Goal: Task Accomplishment & Management: Complete application form

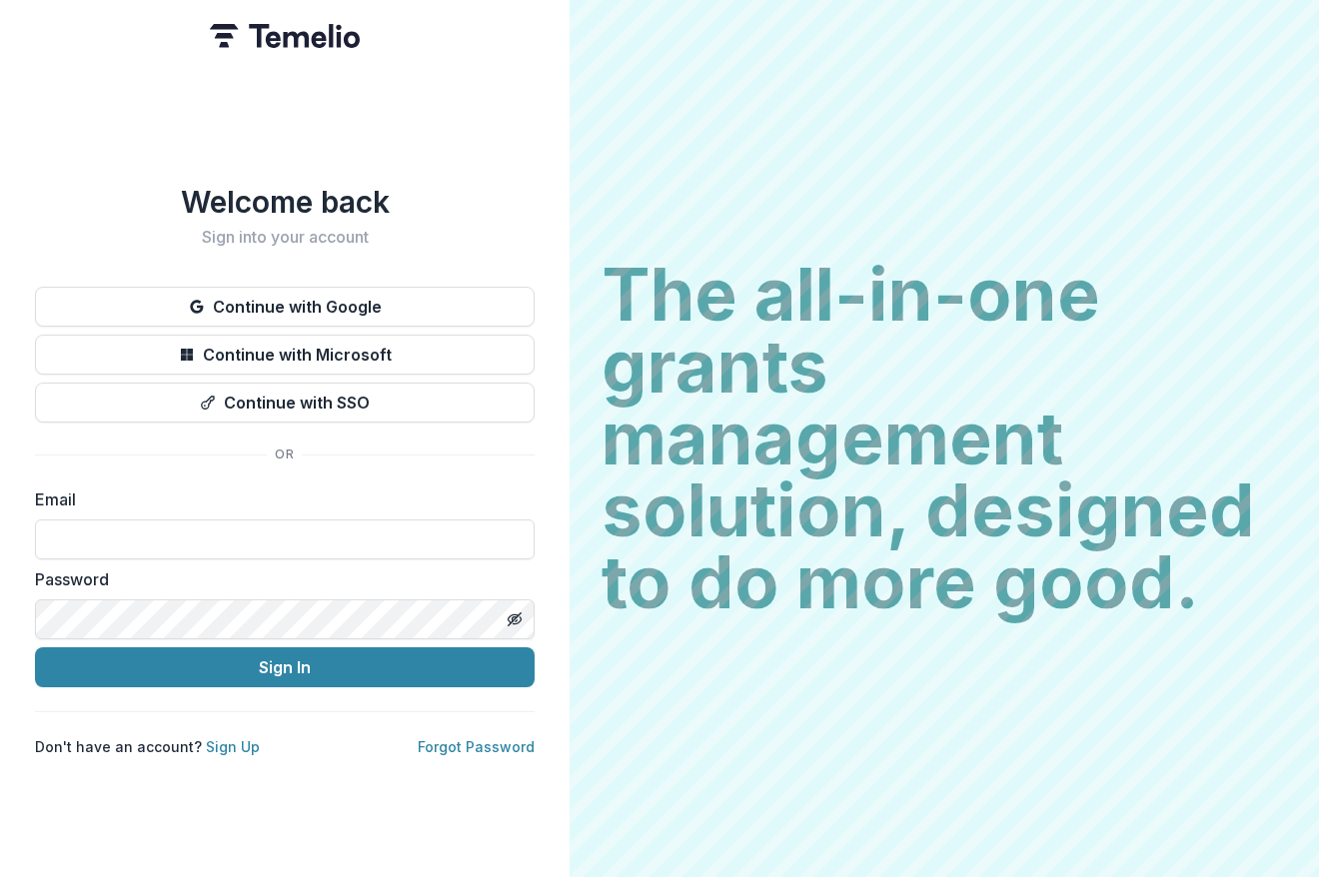
click at [867, 441] on h2 "The all-in-one grants management solution, designed to do more good." at bounding box center [943, 439] width 685 height 360
click at [209, 544] on input at bounding box center [284, 539] width 499 height 40
click at [0, 876] on com-1password-button at bounding box center [0, 877] width 0 height 0
type input "**********"
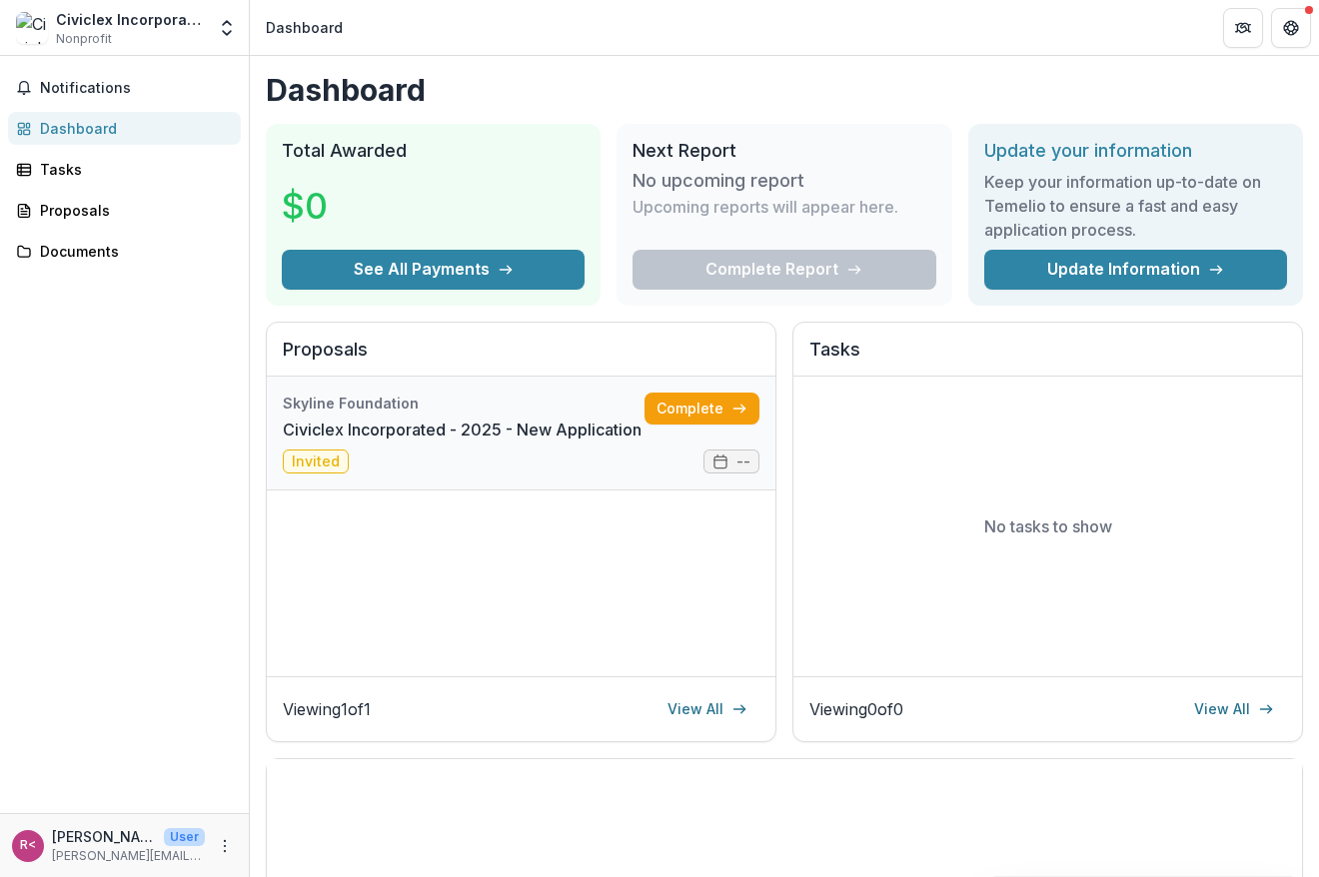
click at [521, 436] on link "Civiclex Incorporated - 2025 - New Application" at bounding box center [462, 430] width 359 height 24
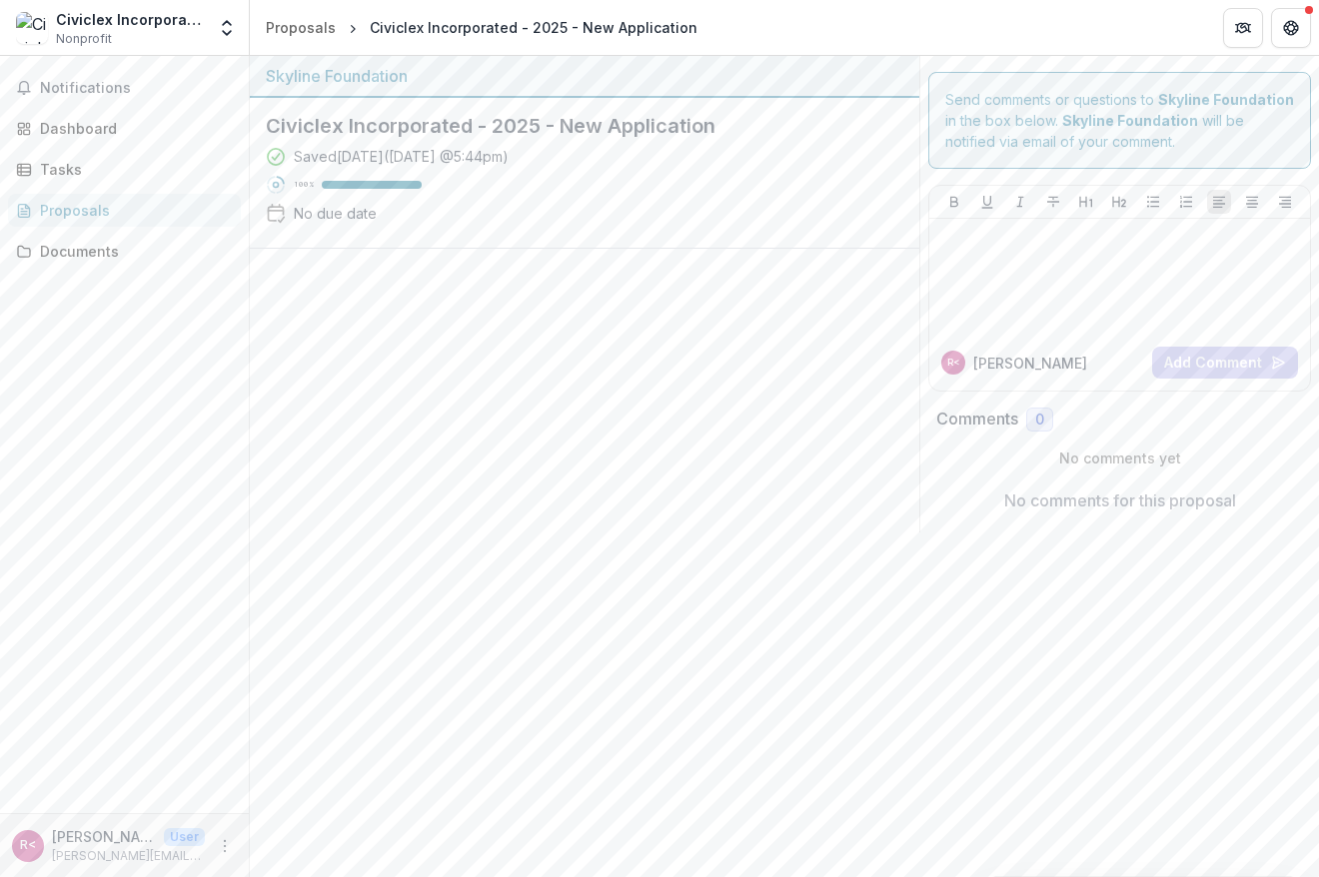
click at [556, 207] on div "Saved [DATE] ( [DATE] 5:44pm ) 100 % No due date" at bounding box center [568, 189] width 605 height 86
click at [336, 214] on div "No due date" at bounding box center [335, 213] width 83 height 21
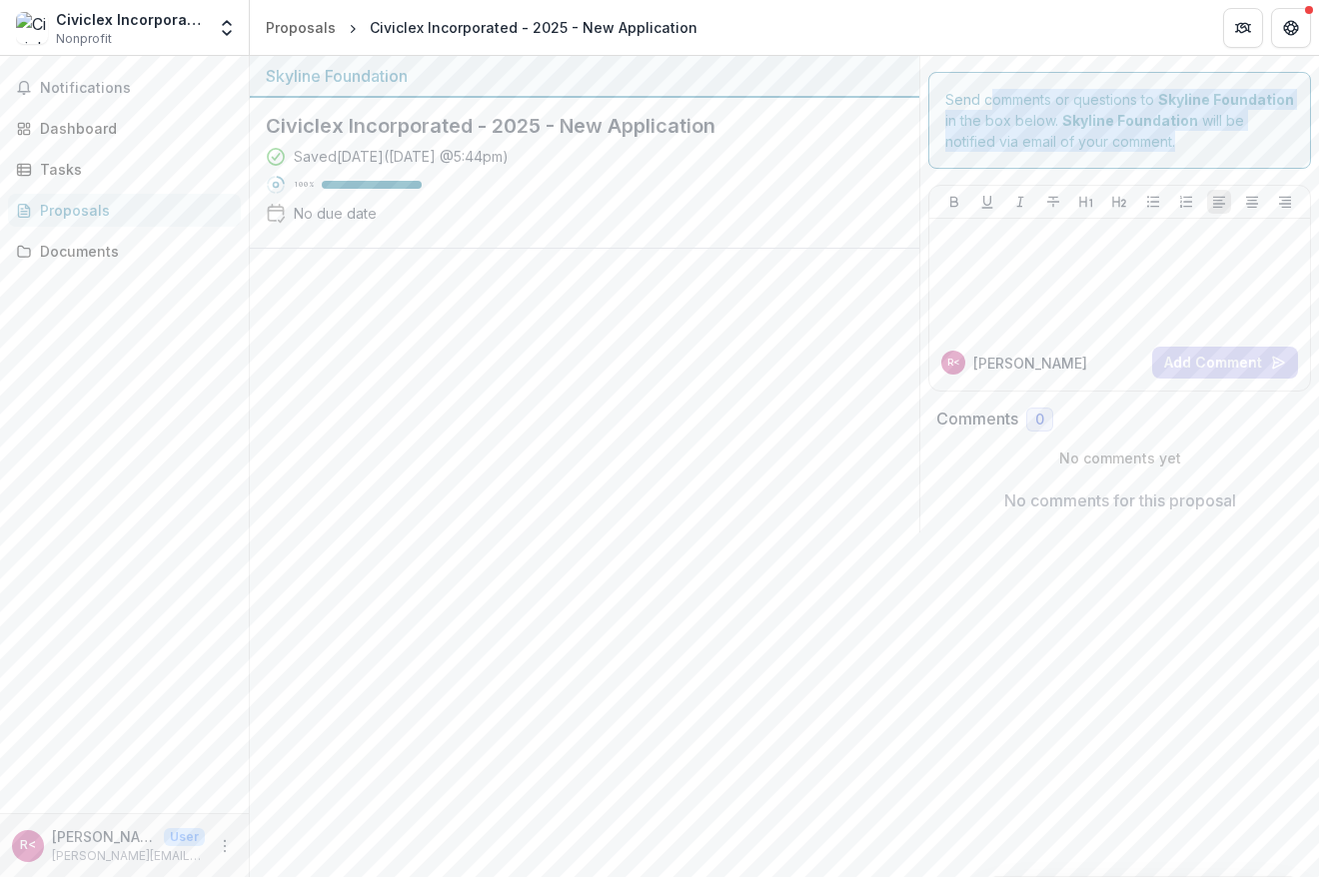
drag, startPoint x: 989, startPoint y: 92, endPoint x: 1136, endPoint y: 133, distance: 152.4
click at [1136, 133] on div "Send comments or questions to Skyline Foundation in the box below. Skyline Foun…" at bounding box center [1119, 120] width 383 height 97
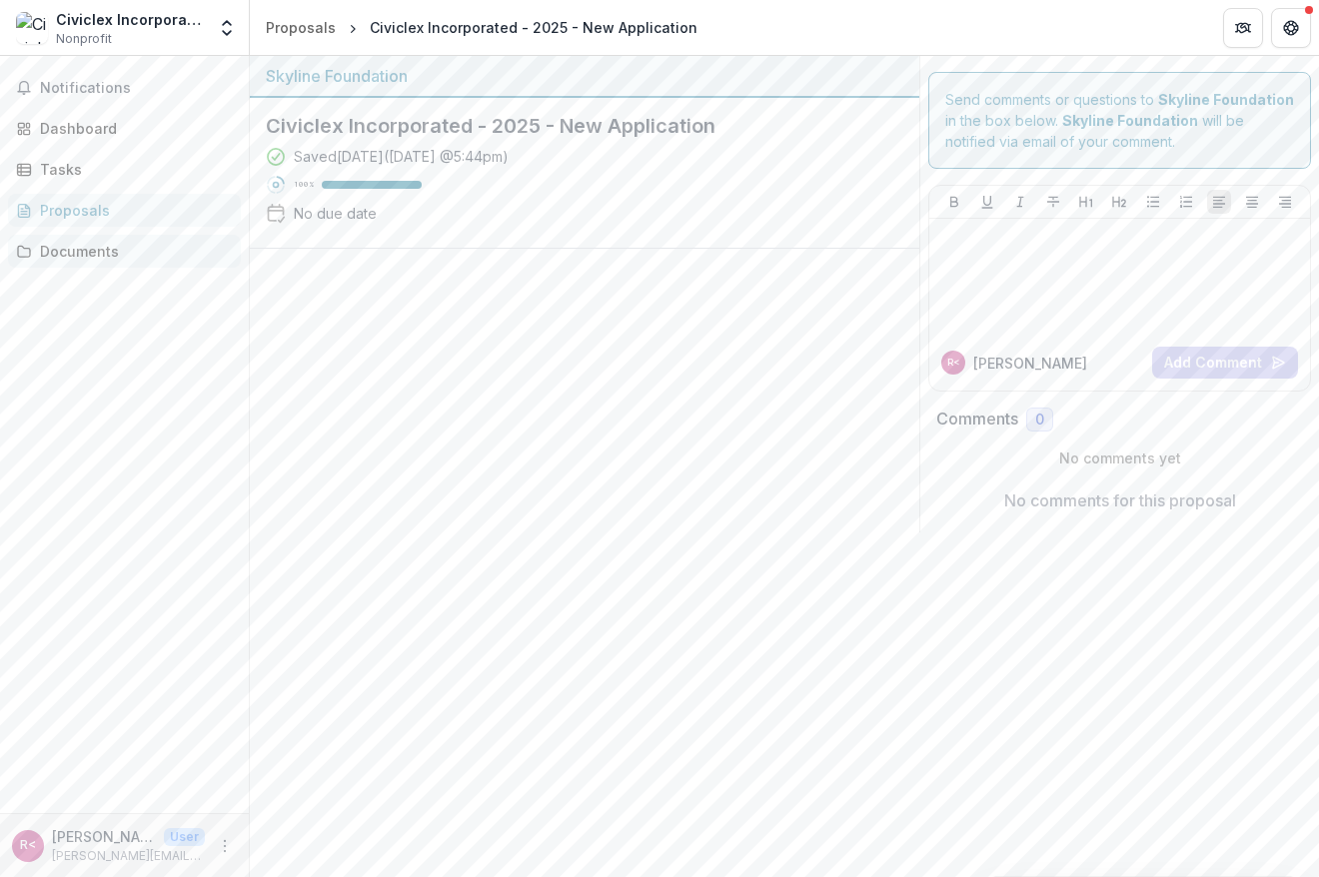
click at [104, 250] on div "Documents" at bounding box center [132, 251] width 185 height 21
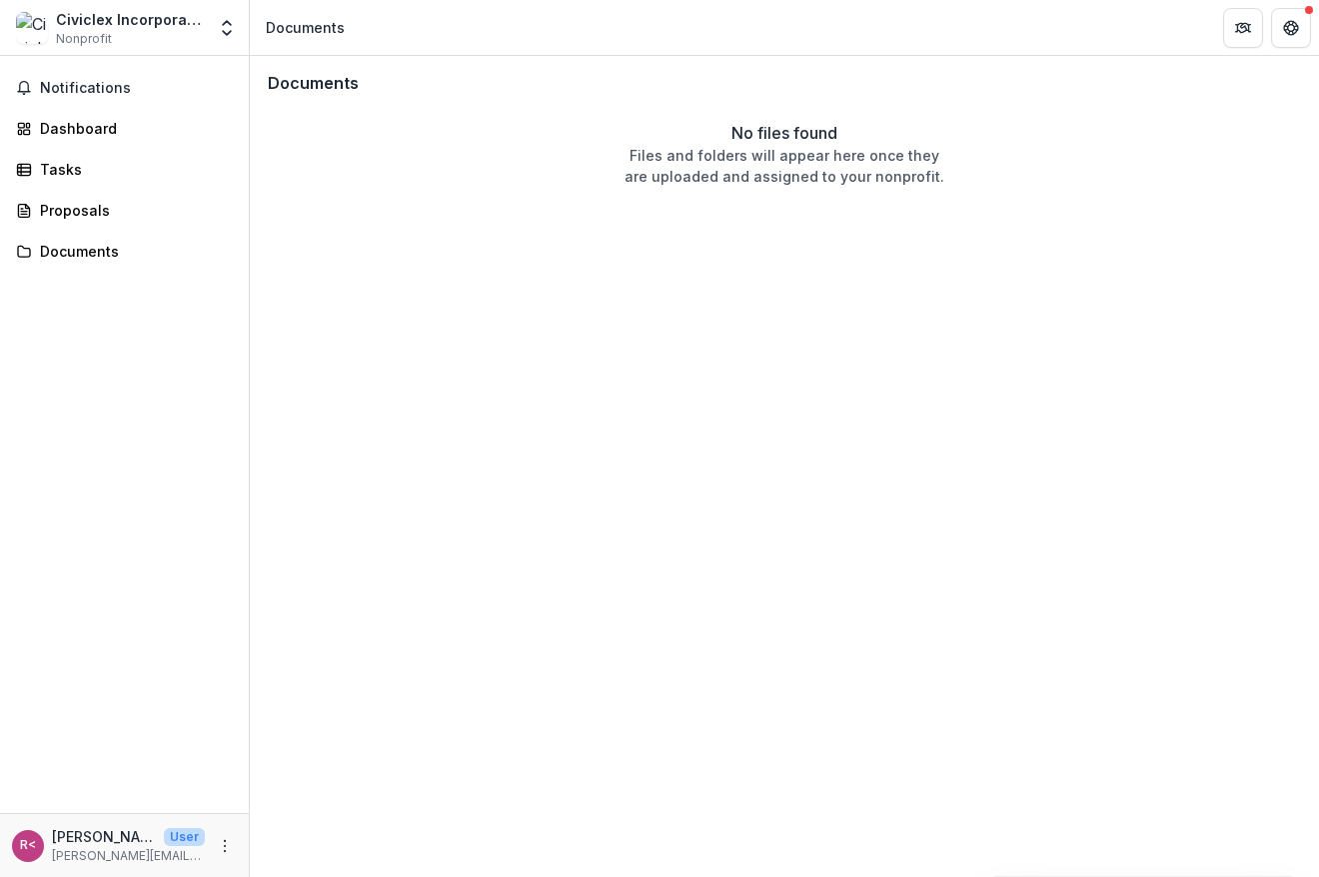
click at [800, 173] on p "Files and folders will appear here once they are uploaded and assigned to your …" at bounding box center [784, 166] width 320 height 42
click at [129, 206] on div "Proposals" at bounding box center [132, 210] width 185 height 21
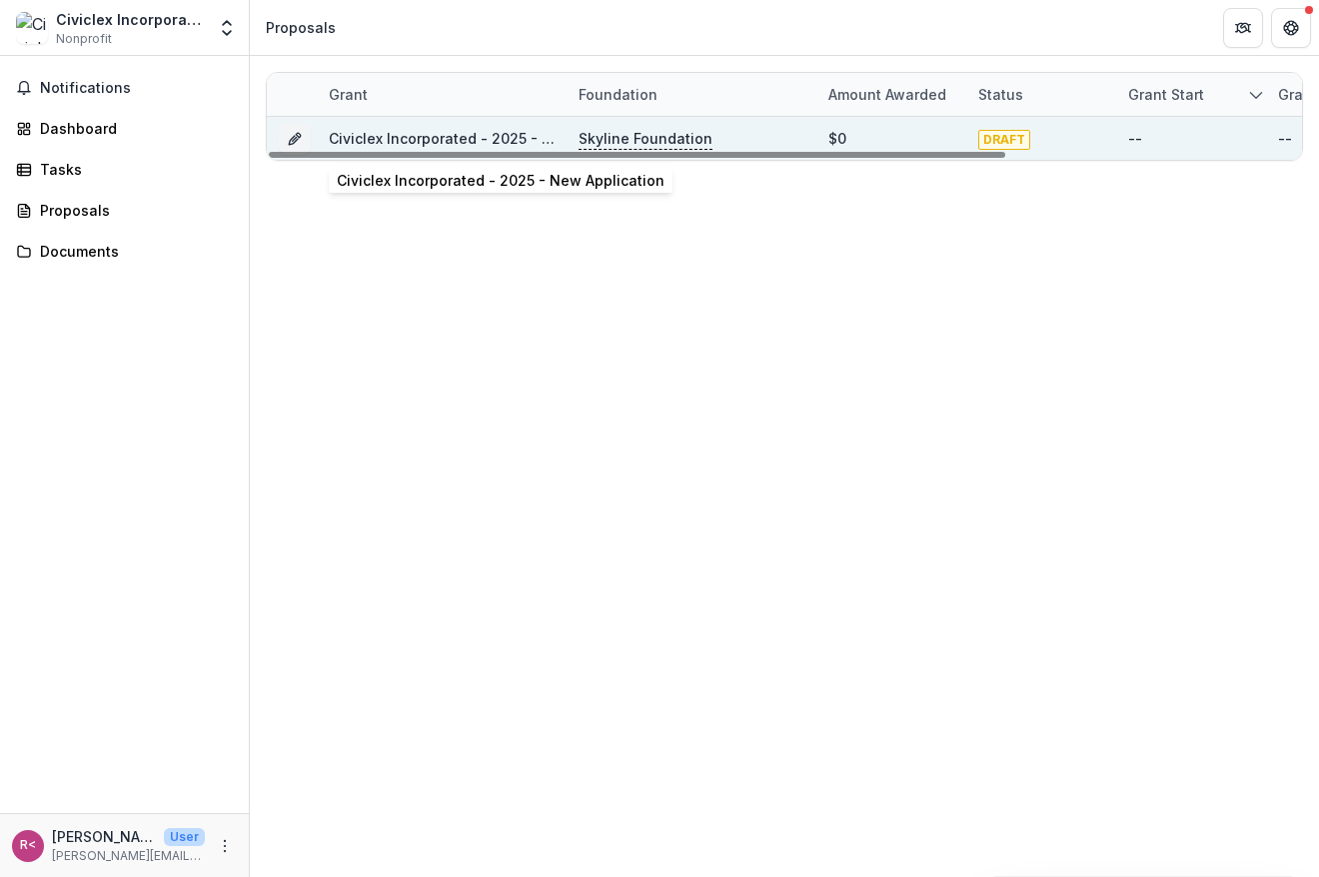
click at [444, 128] on div "Civiclex Incorporated - 2025 - New Application" at bounding box center [442, 138] width 226 height 21
click at [443, 134] on link "Civiclex Incorporated - 2025 - New Application" at bounding box center [493, 138] width 328 height 17
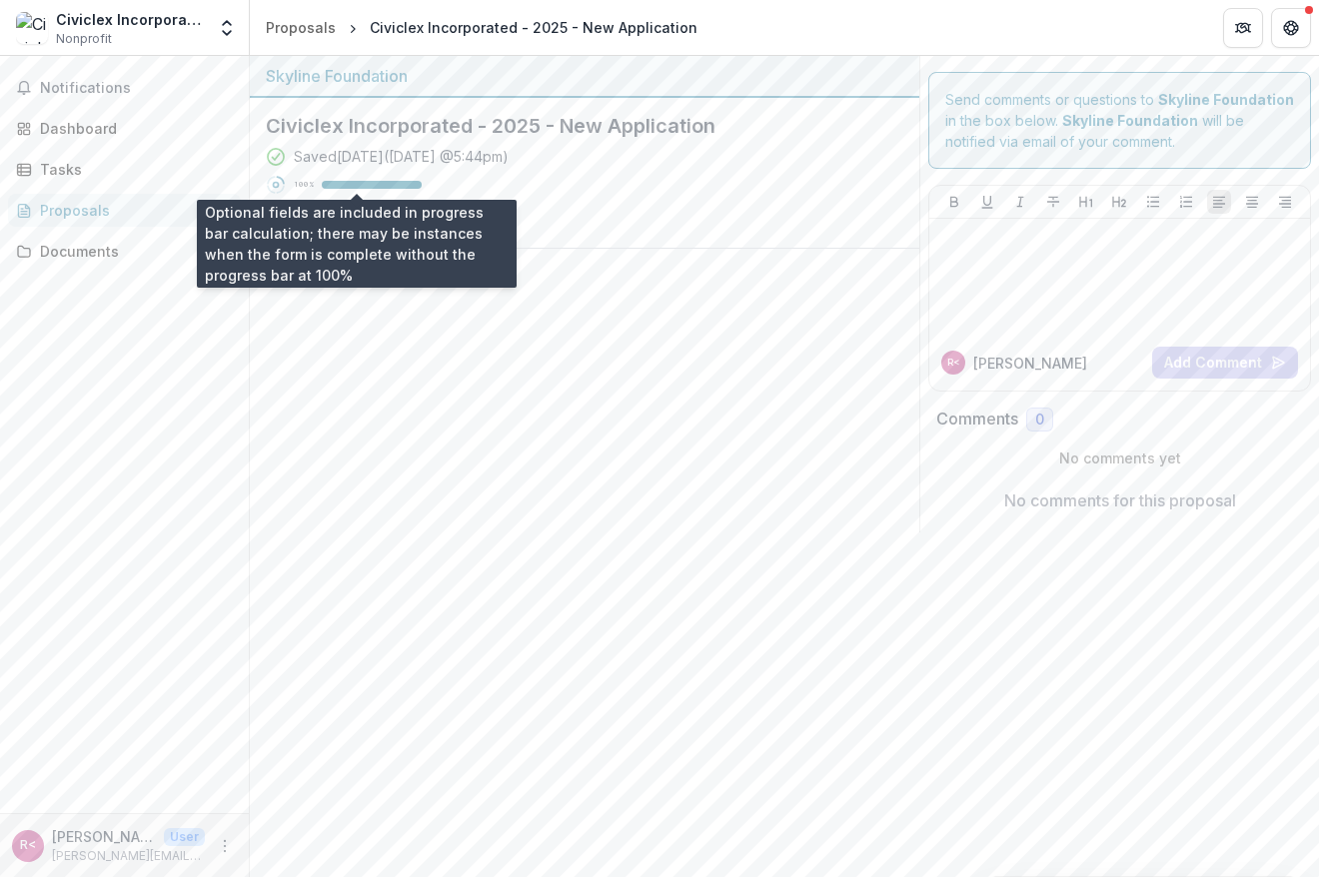
click at [349, 185] on div at bounding box center [372, 185] width 100 height 8
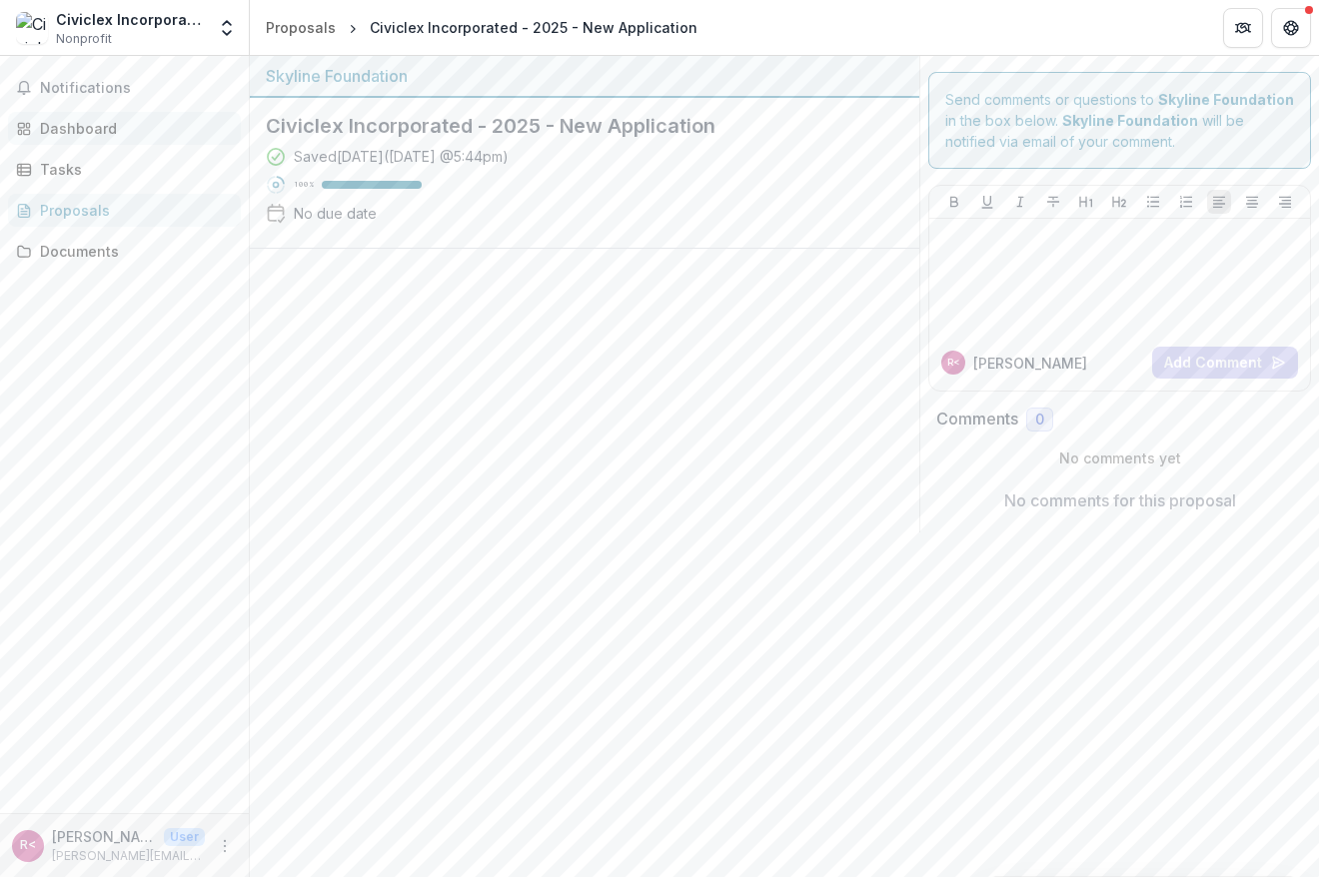
click at [72, 138] on div "Dashboard" at bounding box center [132, 128] width 185 height 21
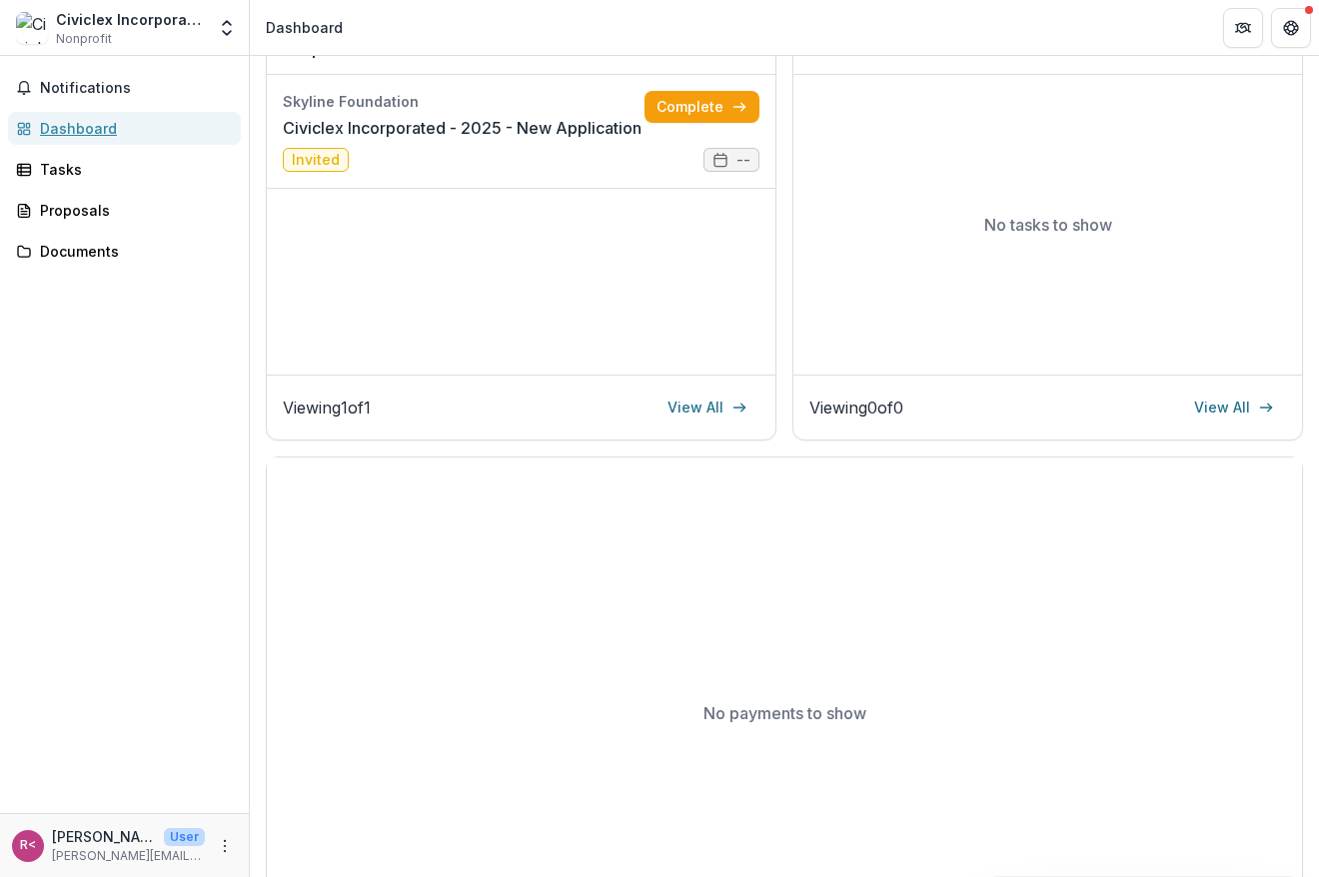
scroll to position [174, 0]
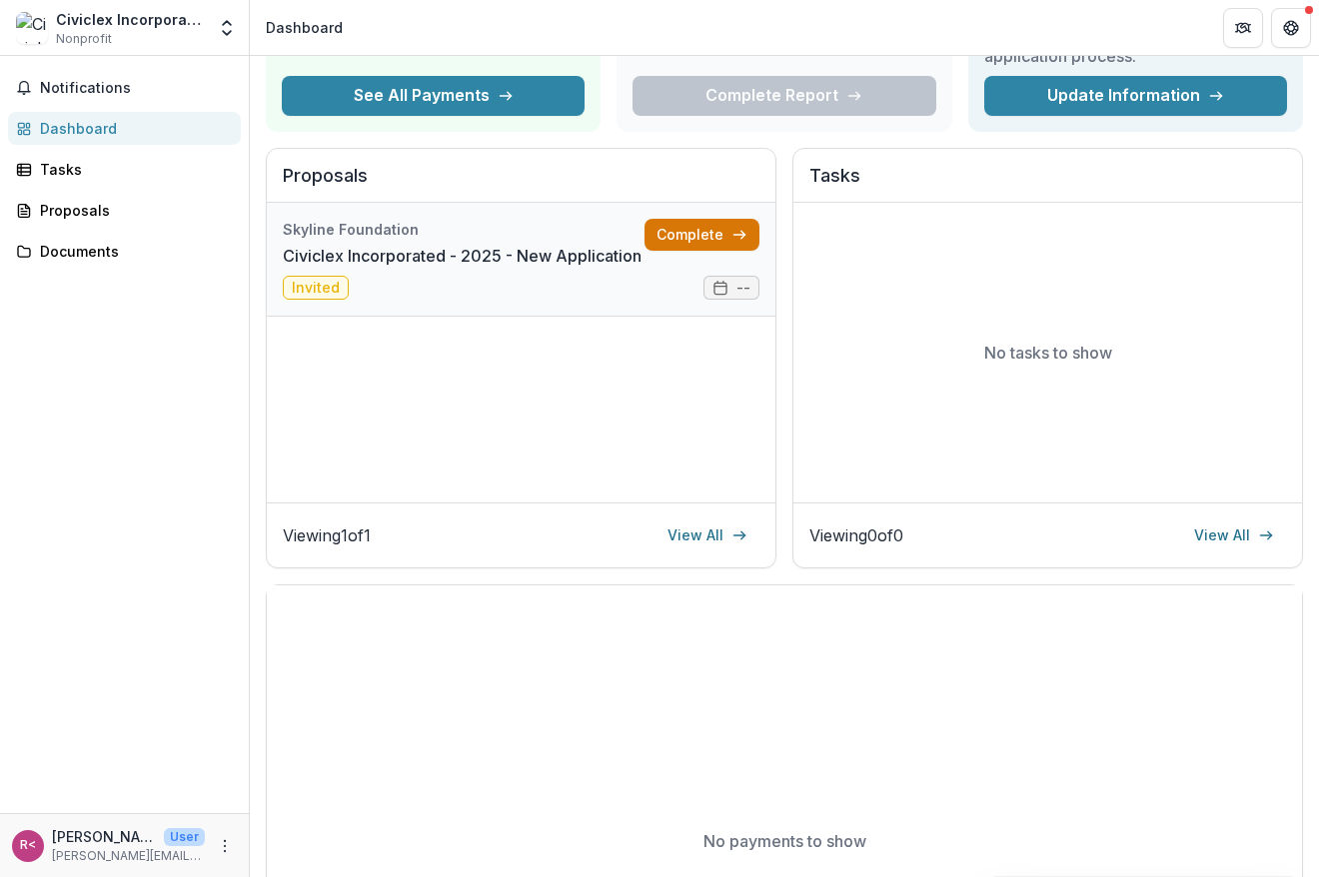
click at [722, 238] on link "Complete" at bounding box center [701, 235] width 115 height 32
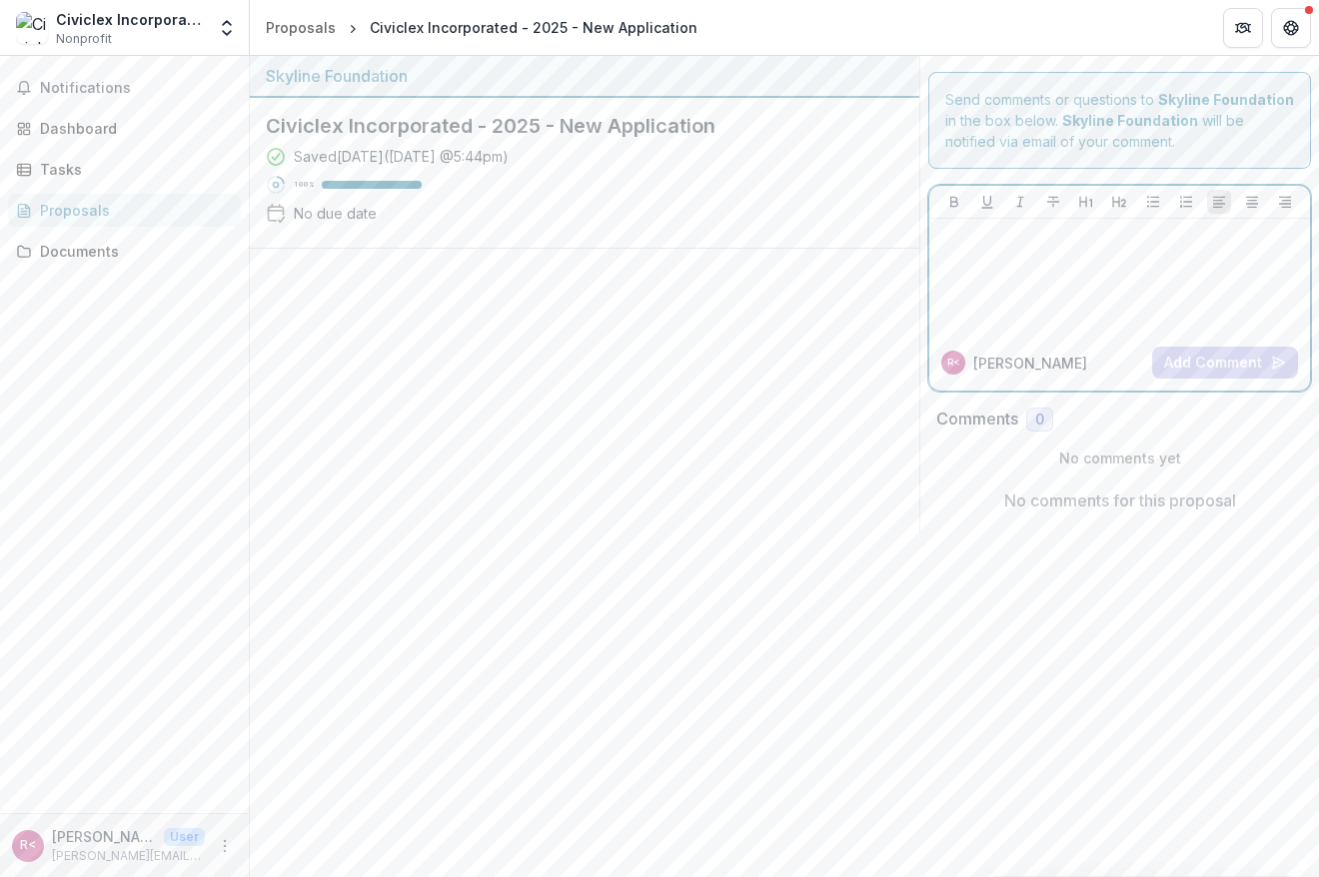
click at [1082, 260] on div at bounding box center [1119, 277] width 365 height 100
click at [88, 263] on link "Documents" at bounding box center [124, 251] width 233 height 33
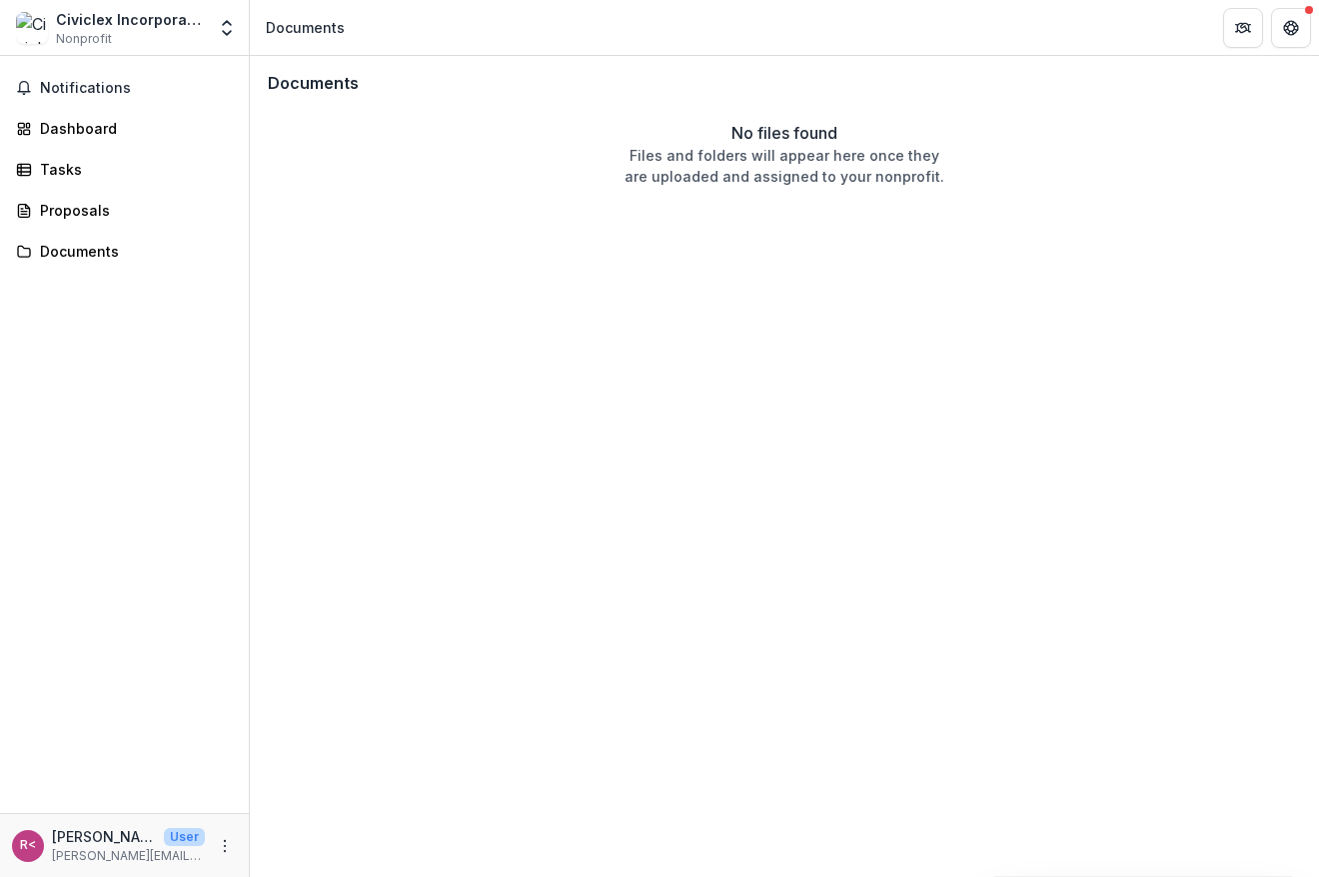
click at [701, 179] on p "Files and folders will appear here once they are uploaded and assigned to your …" at bounding box center [784, 166] width 320 height 42
click at [103, 120] on div "Dashboard" at bounding box center [132, 128] width 185 height 21
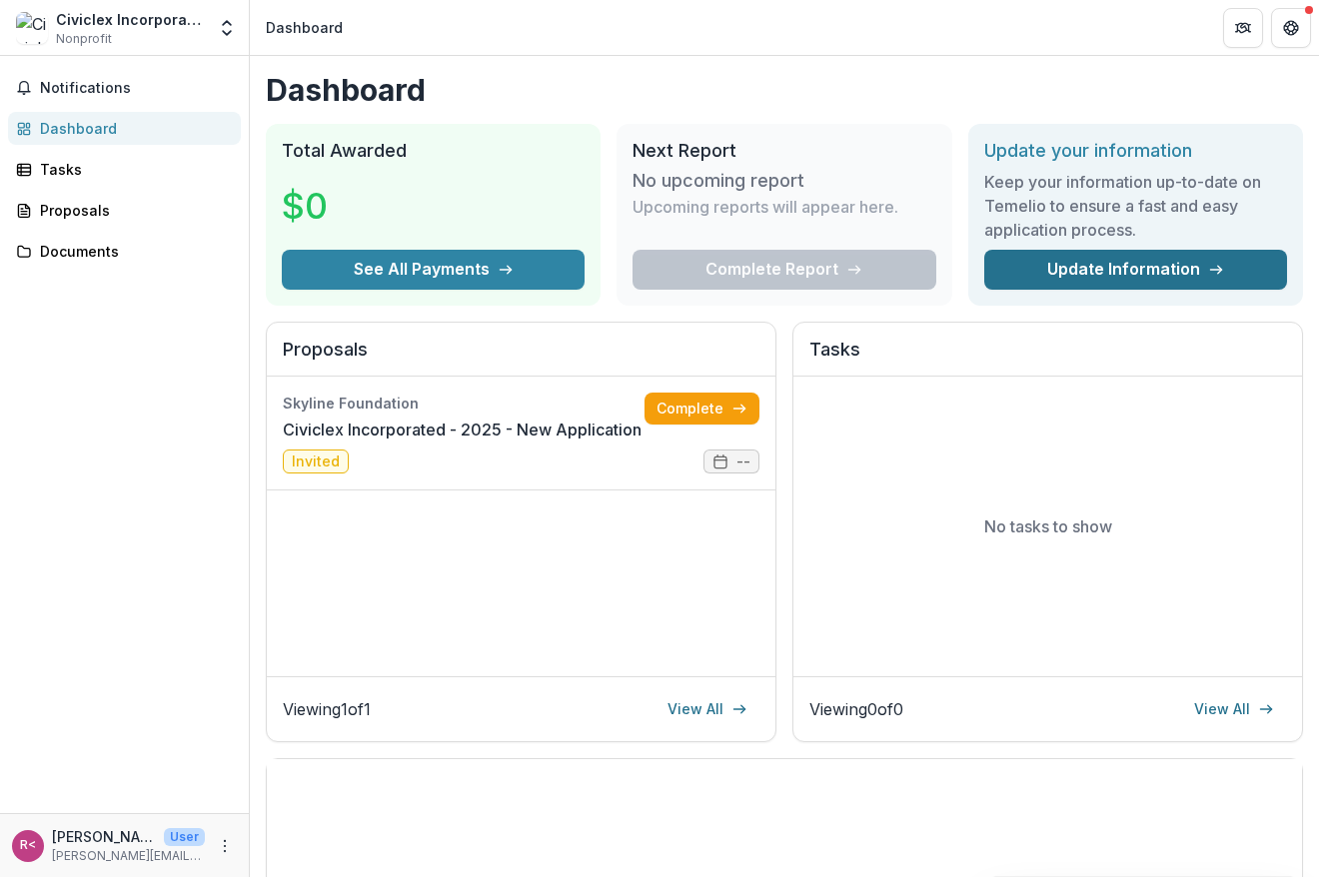
click at [1060, 273] on link "Update Information" at bounding box center [1135, 270] width 303 height 40
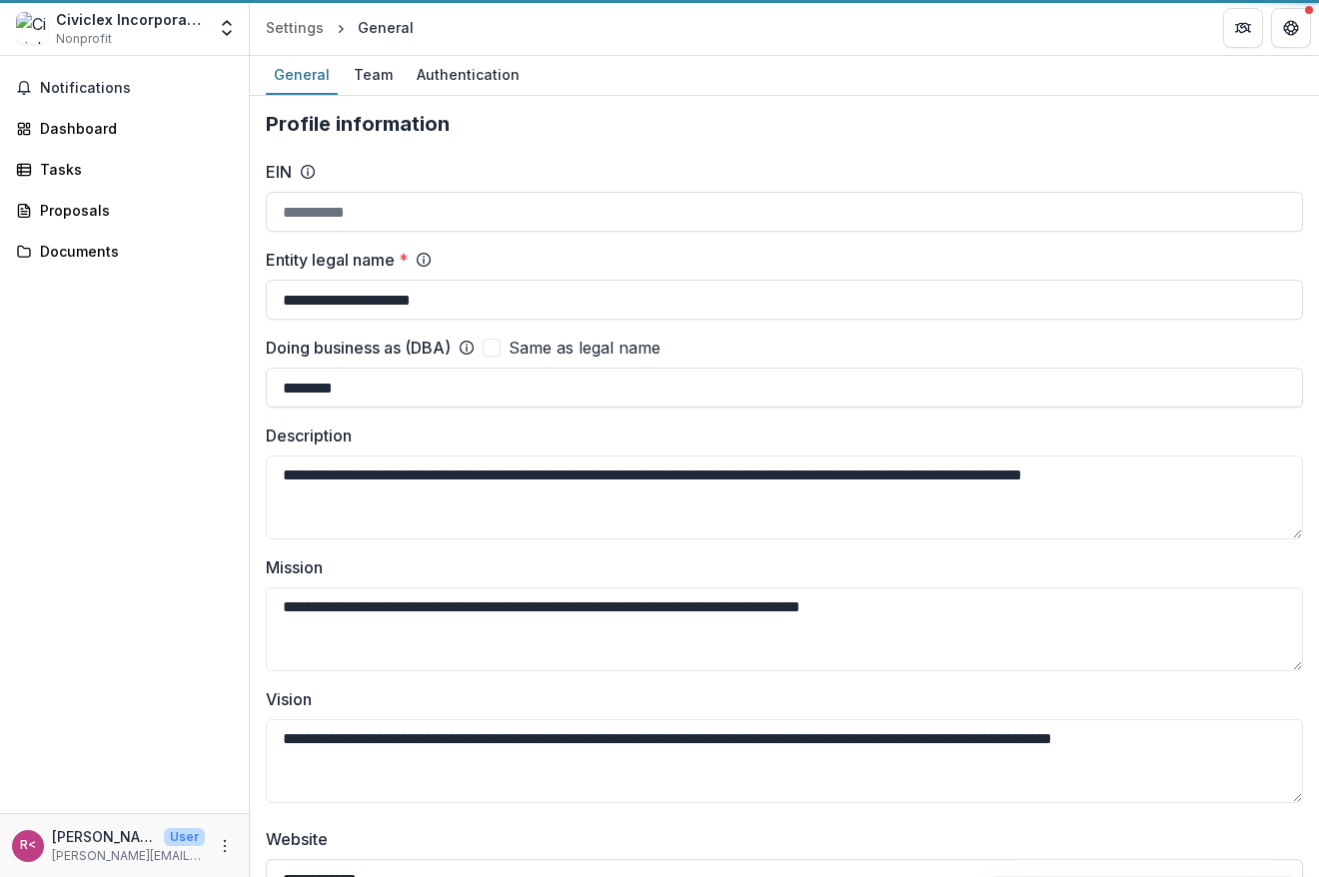
type input "**********"
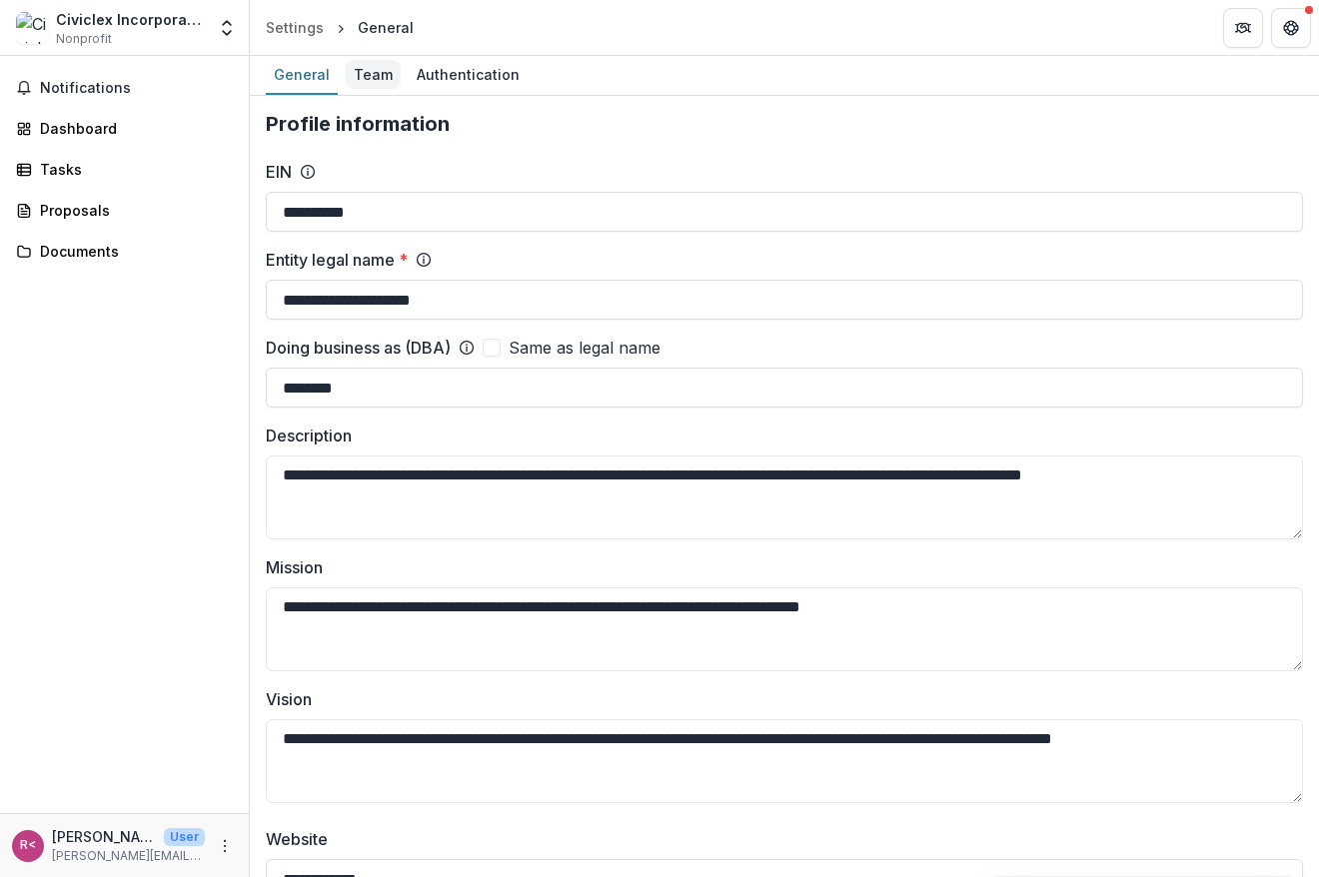
click at [376, 58] on link "Team" at bounding box center [373, 75] width 55 height 39
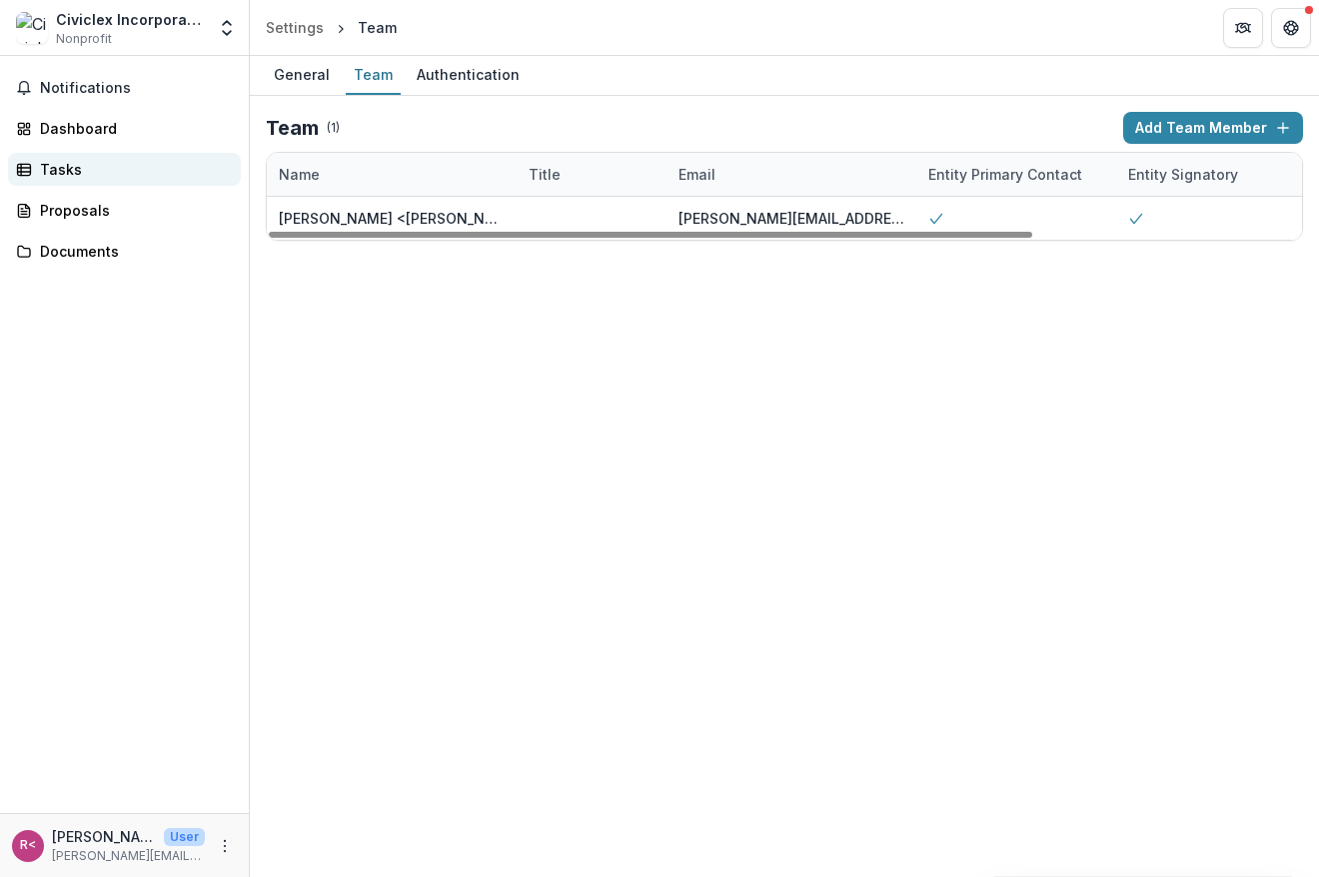
click at [156, 156] on link "Tasks" at bounding box center [124, 169] width 233 height 33
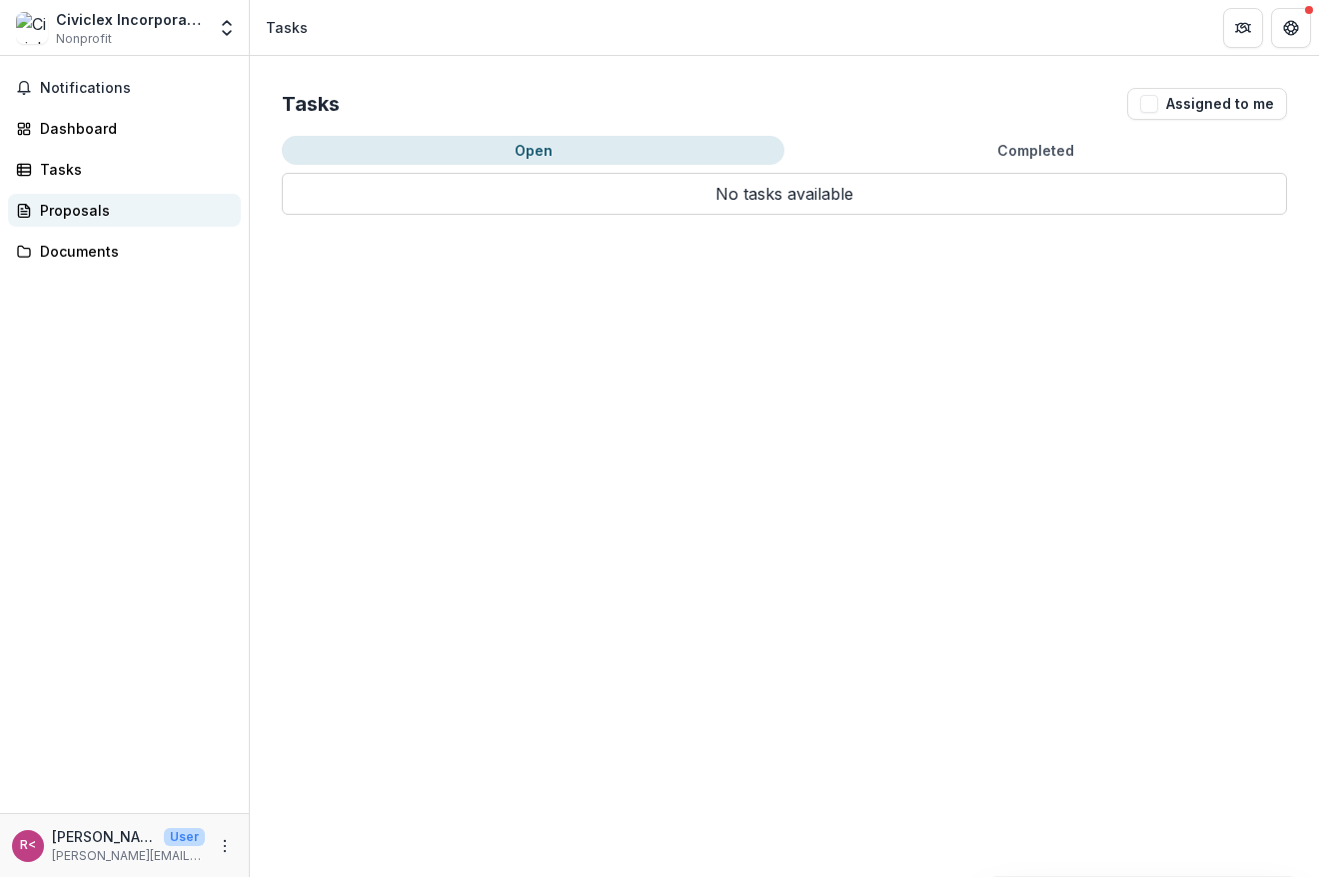
click at [156, 202] on div "Proposals" at bounding box center [132, 210] width 185 height 21
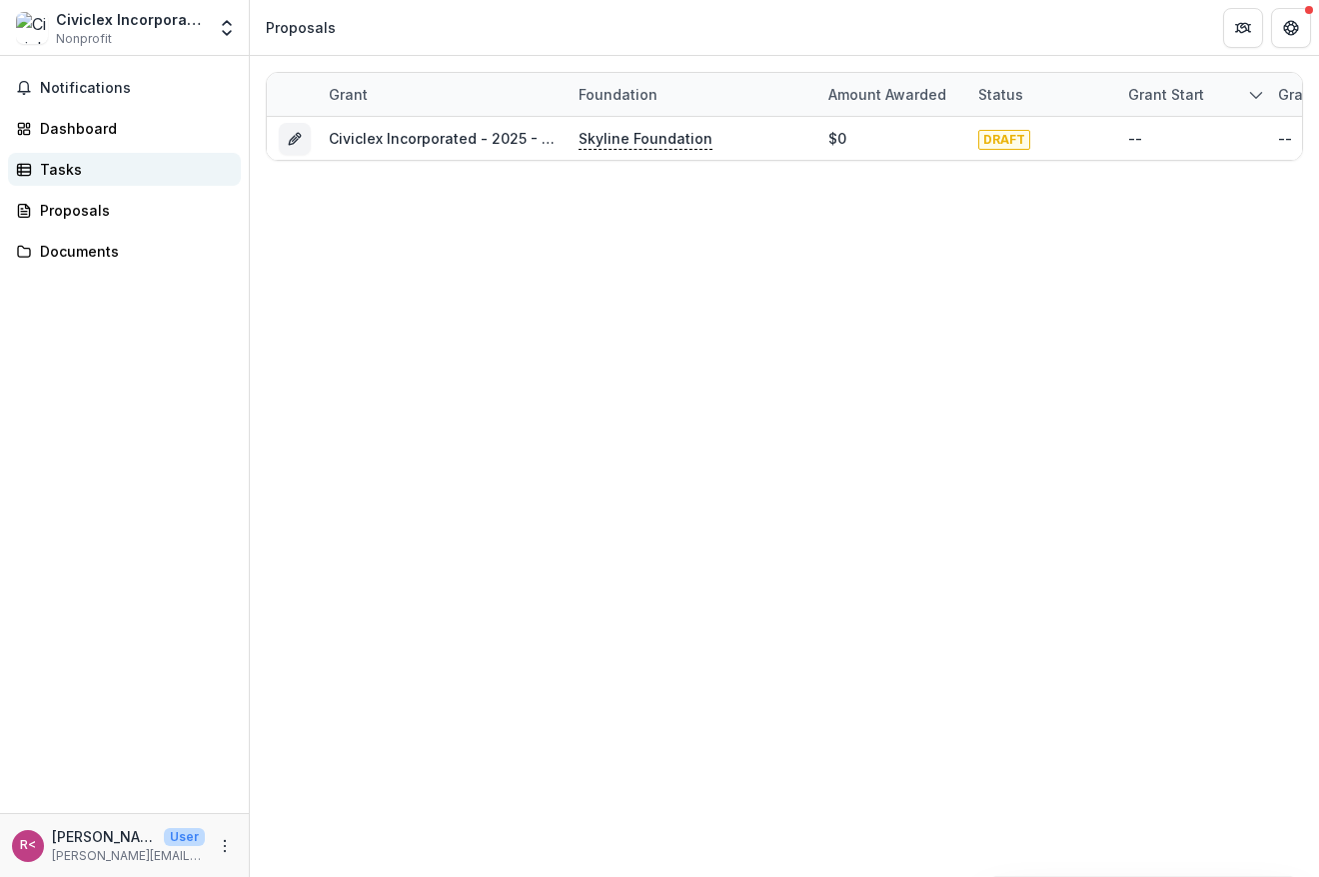
click at [139, 181] on link "Tasks" at bounding box center [124, 169] width 233 height 33
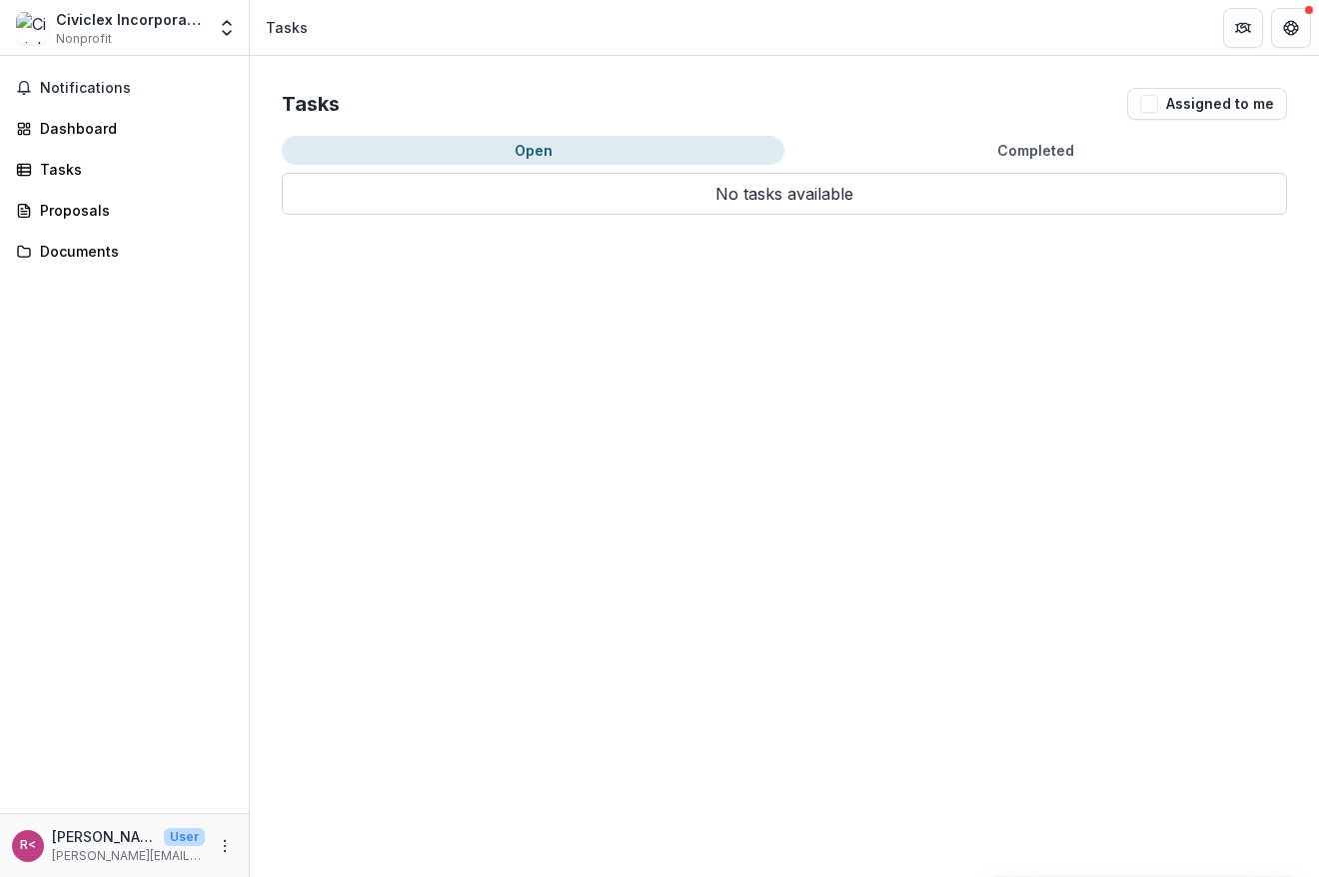
click at [217, 833] on div "R< [PERSON_NAME] <[PERSON_NAME][EMAIL_ADDRESS][DOMAIN_NAME]> User [PERSON_NAME]…" at bounding box center [124, 845] width 225 height 39
click at [222, 834] on button "More" at bounding box center [225, 846] width 24 height 24
click at [173, 648] on div "Notifications Dashboard Tasks Proposals Documents" at bounding box center [124, 434] width 249 height 757
click at [85, 201] on div "Proposals" at bounding box center [132, 210] width 185 height 21
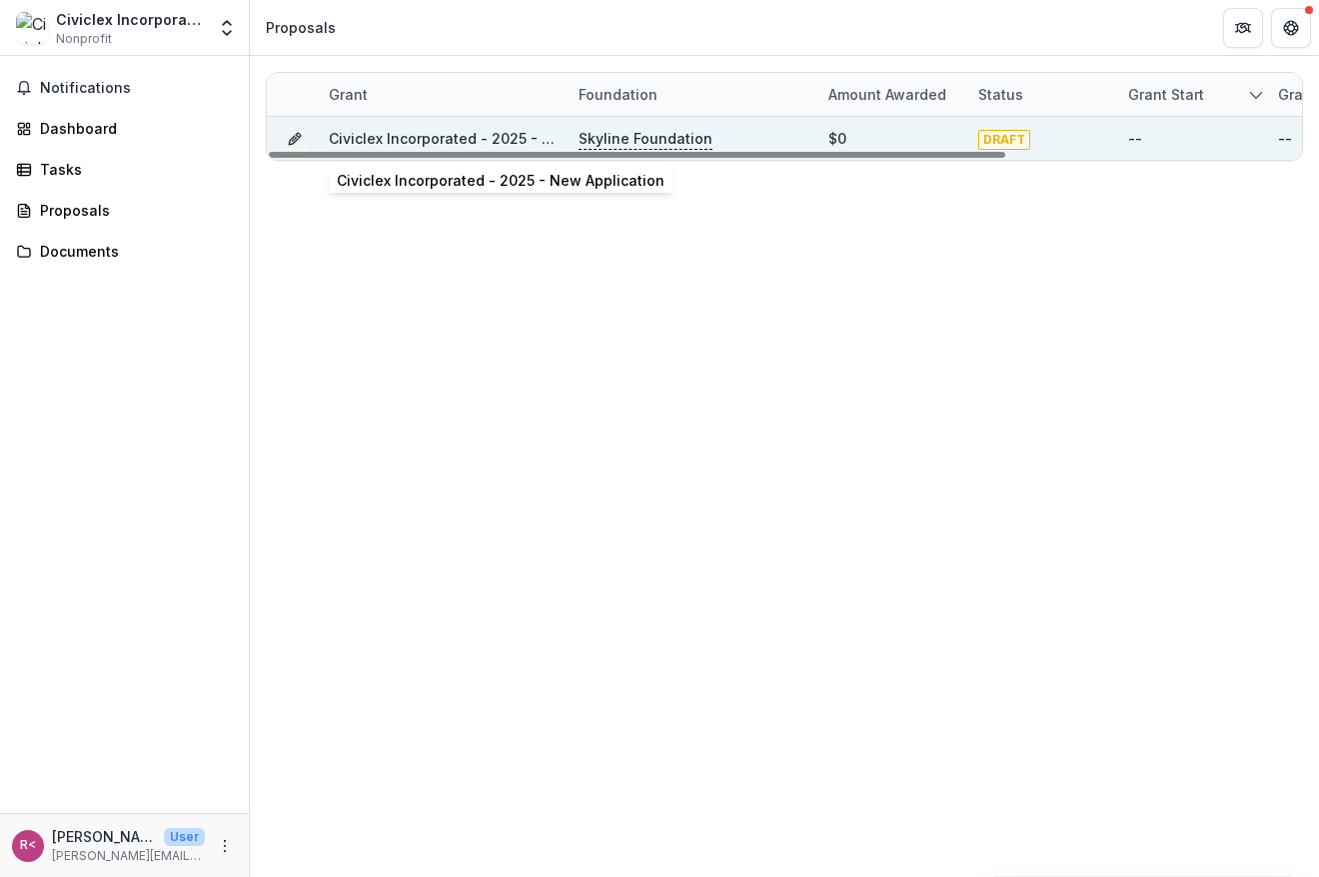
click at [472, 141] on link "Civiclex Incorporated - 2025 - New Application" at bounding box center [493, 138] width 328 height 17
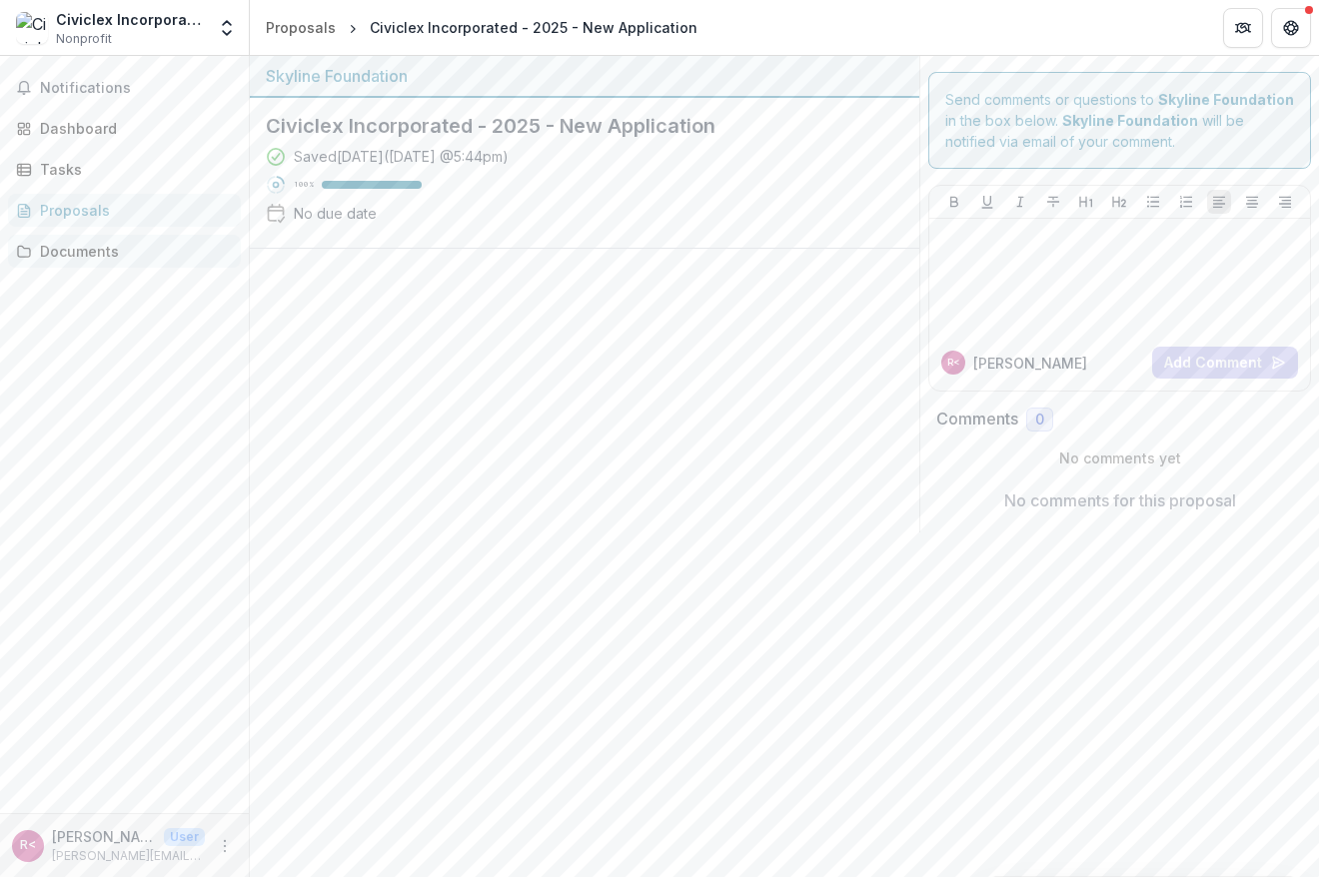
click at [89, 258] on div "Documents" at bounding box center [132, 251] width 185 height 21
